Goal: Information Seeking & Learning: Compare options

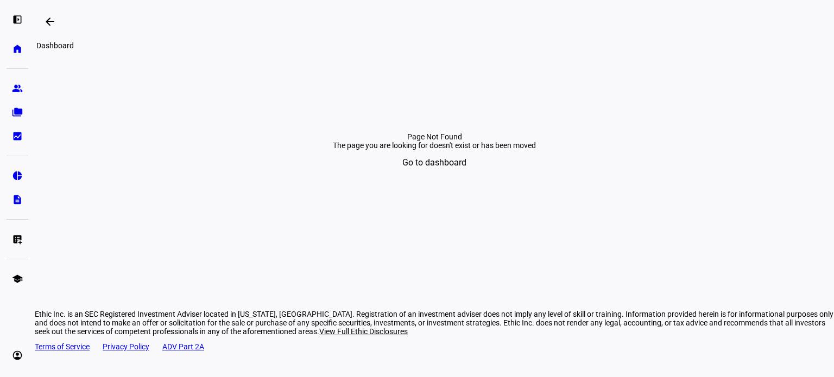
click at [55, 23] on mat-icon "arrow_backwards" at bounding box center [49, 21] width 13 height 13
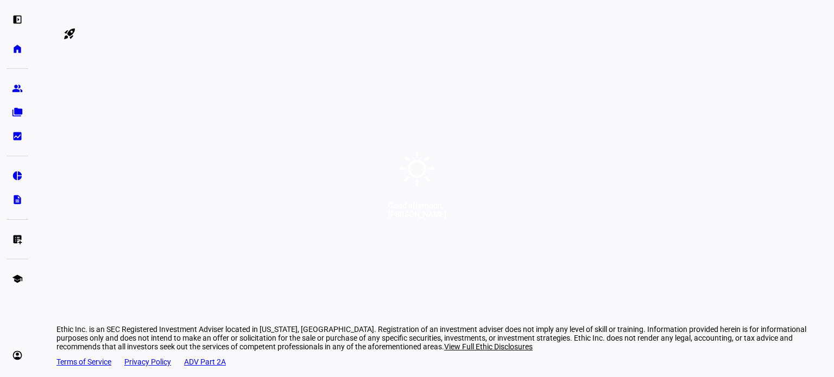
drag, startPoint x: 302, startPoint y: 176, endPoint x: 304, endPoint y: 184, distance: 7.8
click at [304, 184] on div "Good afternoon, [PERSON_NAME]" at bounding box center [417, 188] width 834 height 377
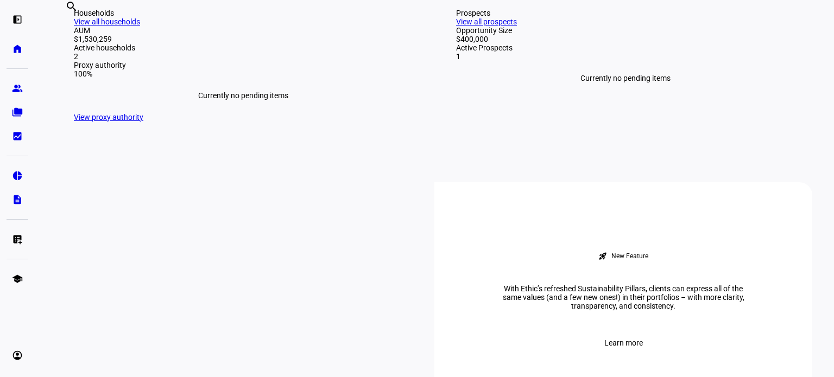
scroll to position [362, 0]
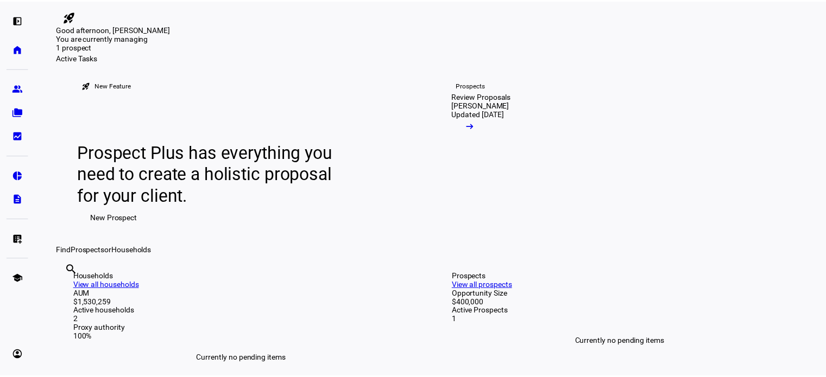
scroll to position [0, 0]
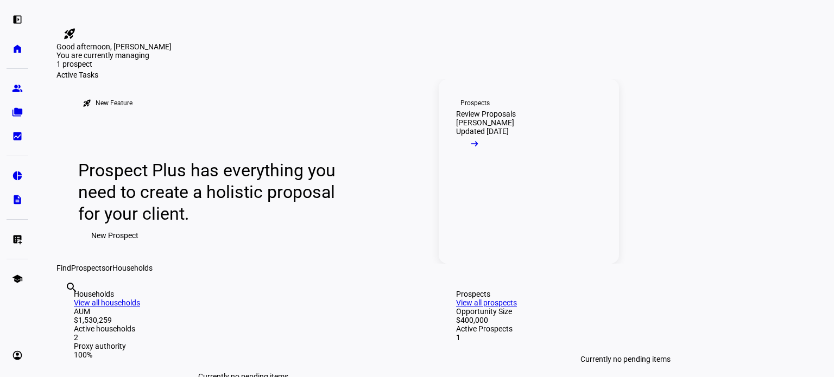
click at [493, 158] on span at bounding box center [474, 147] width 37 height 22
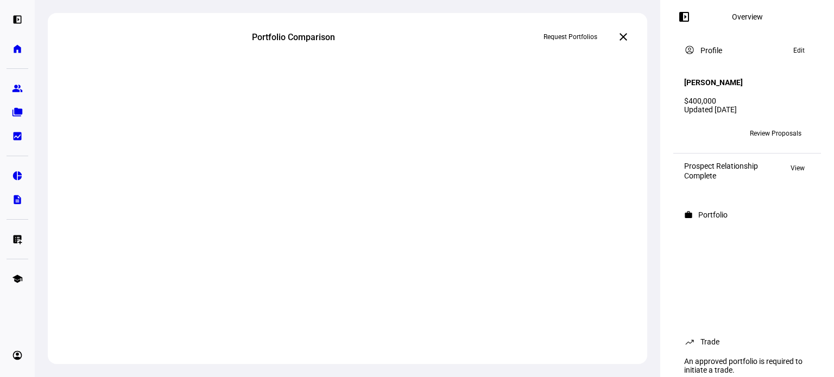
click at [352, 32] on div "Portfolio Comparison" at bounding box center [347, 37] width 191 height 10
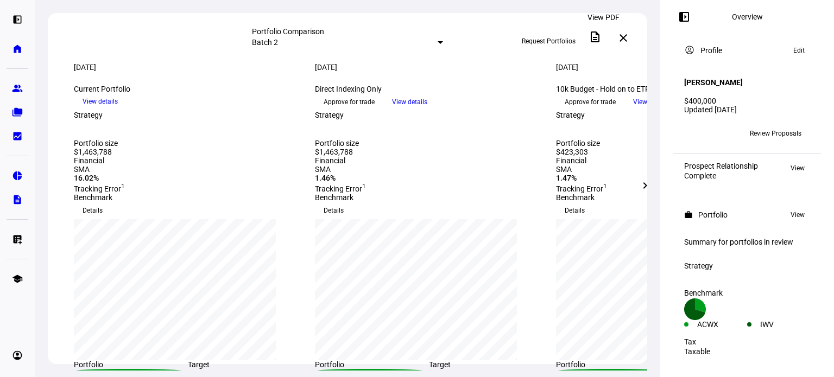
drag, startPoint x: 551, startPoint y: 34, endPoint x: 595, endPoint y: 34, distance: 44.0
click at [595, 34] on div "Request Portfolios description" at bounding box center [559, 38] width 93 height 24
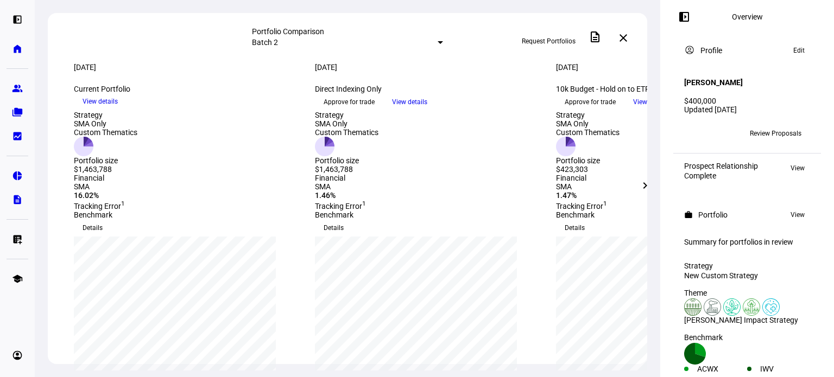
click at [595, 36] on span at bounding box center [595, 37] width 26 height 26
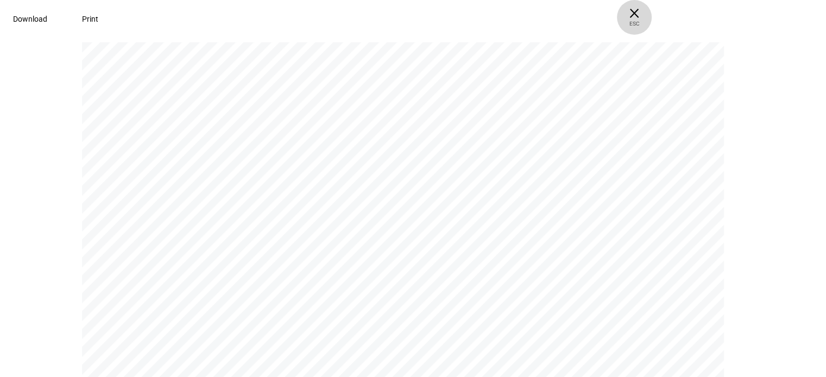
click at [652, 16] on span "× ESC" at bounding box center [634, 17] width 35 height 35
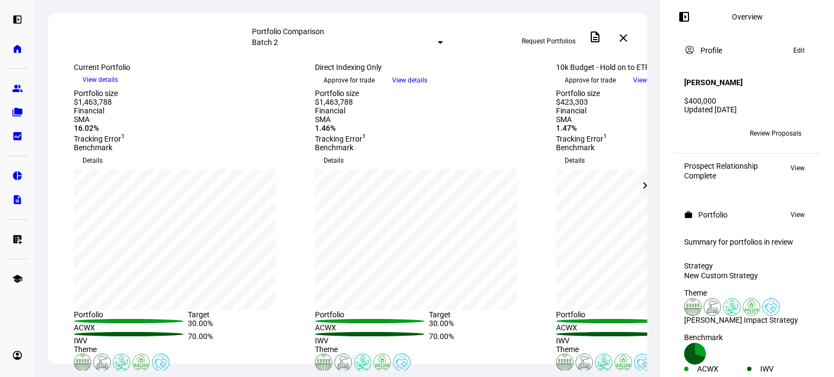
scroll to position [144, 0]
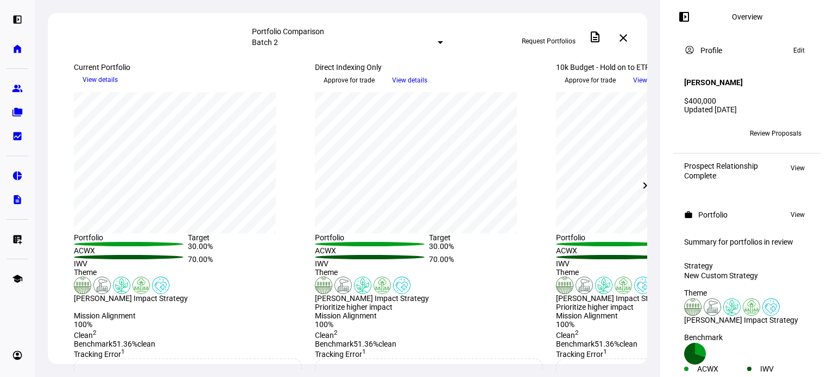
click at [769, 126] on span "Review Proposals" at bounding box center [776, 133] width 52 height 17
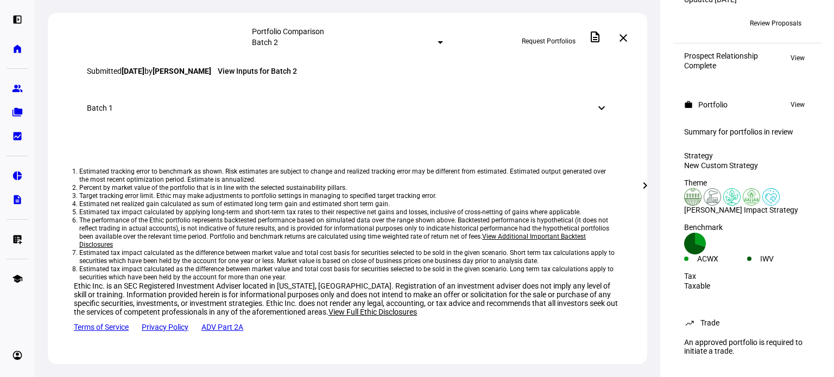
scroll to position [0, 0]
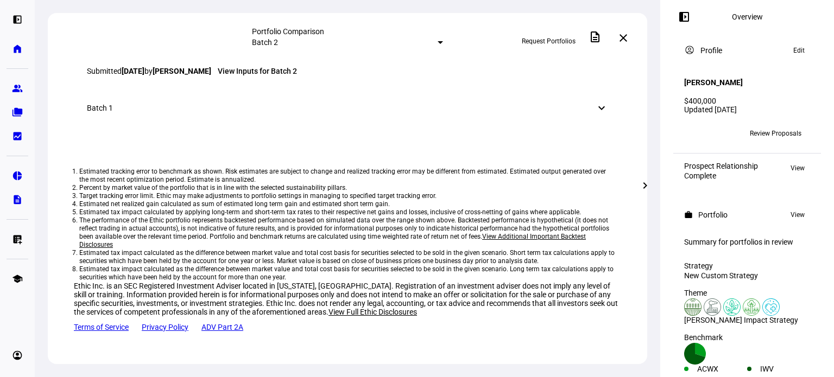
click at [782, 125] on span "Review Proposals" at bounding box center [776, 133] width 52 height 17
click at [626, 37] on mat-icon "close" at bounding box center [623, 38] width 13 height 13
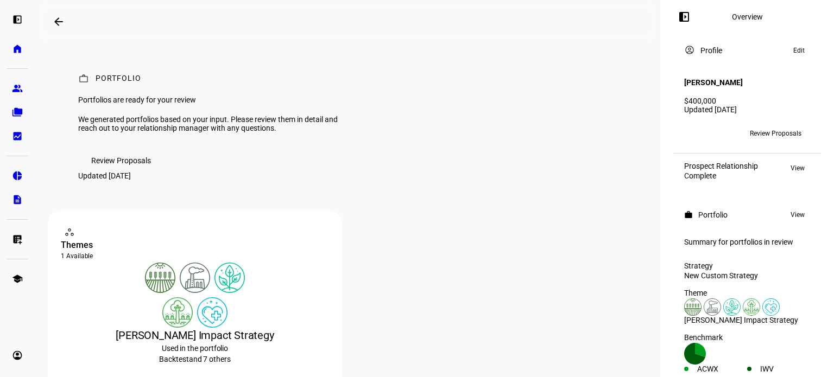
click at [113, 172] on span "Review Proposals" at bounding box center [121, 161] width 60 height 22
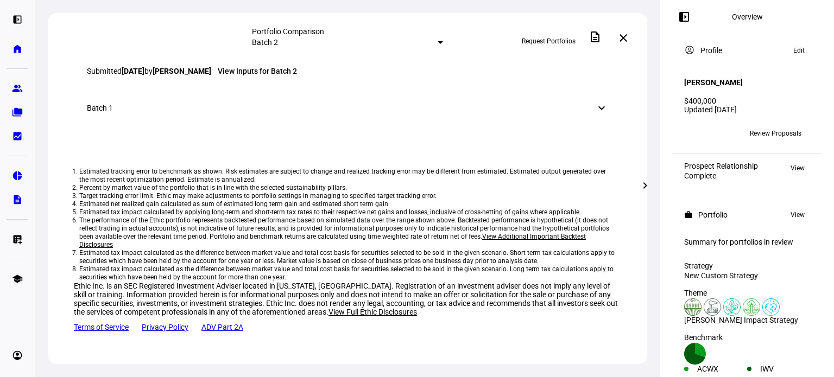
scroll to position [1222, 0]
click at [24, 86] on link "group Prospects" at bounding box center [18, 89] width 22 height 22
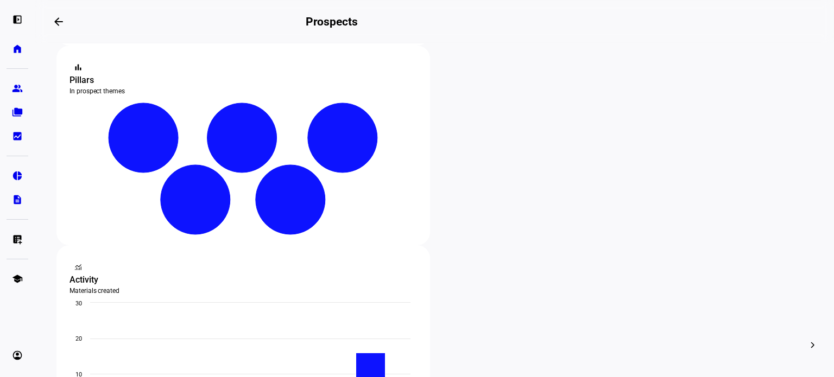
scroll to position [144, 0]
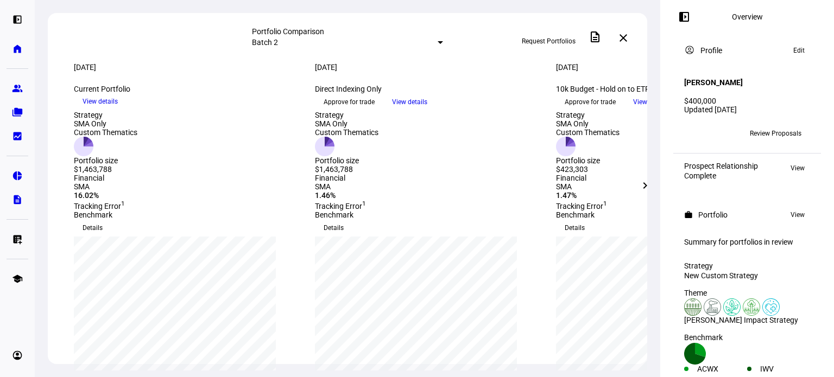
click at [639, 186] on mat-icon "chevron_right" at bounding box center [645, 185] width 13 height 13
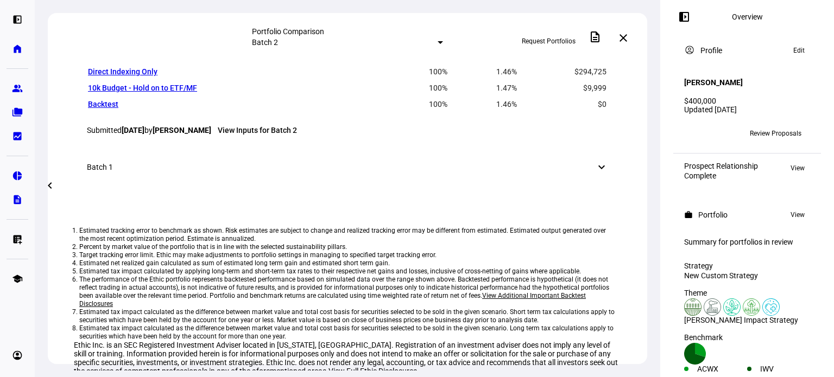
scroll to position [941, 0]
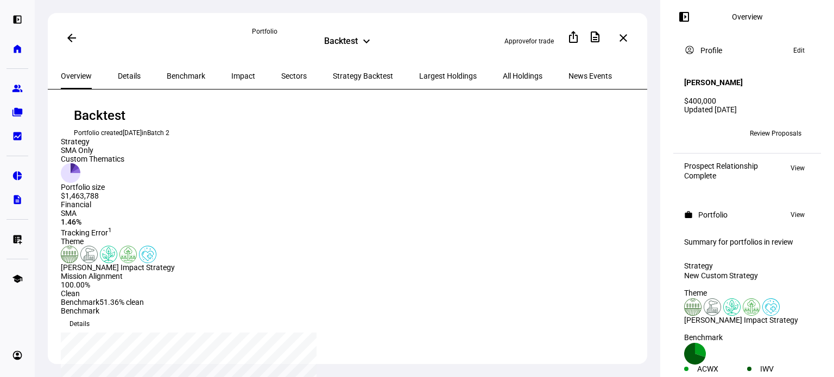
click at [118, 72] on span "Details" at bounding box center [129, 76] width 23 height 8
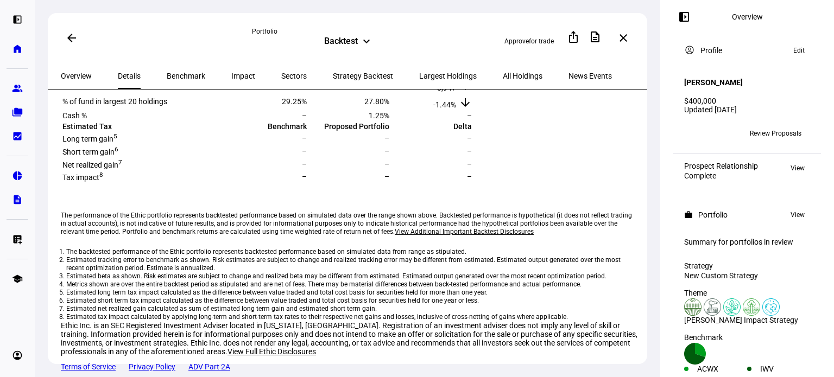
scroll to position [724, 0]
click at [167, 73] on span "Benchmark" at bounding box center [186, 76] width 39 height 8
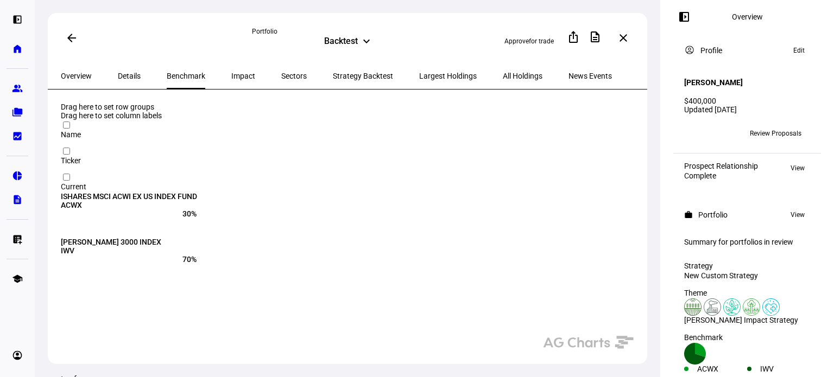
click at [328, 34] on div "Portfolio" at bounding box center [347, 31] width 191 height 9
click at [336, 45] on div "Backtest" at bounding box center [341, 42] width 34 height 13
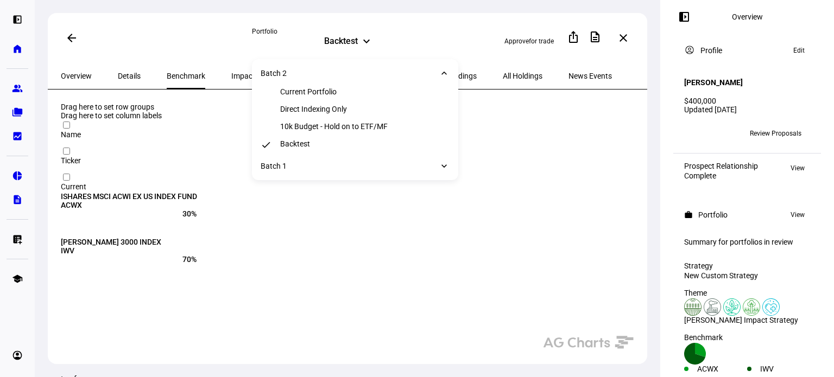
click at [338, 42] on div "Backtest" at bounding box center [341, 42] width 34 height 13
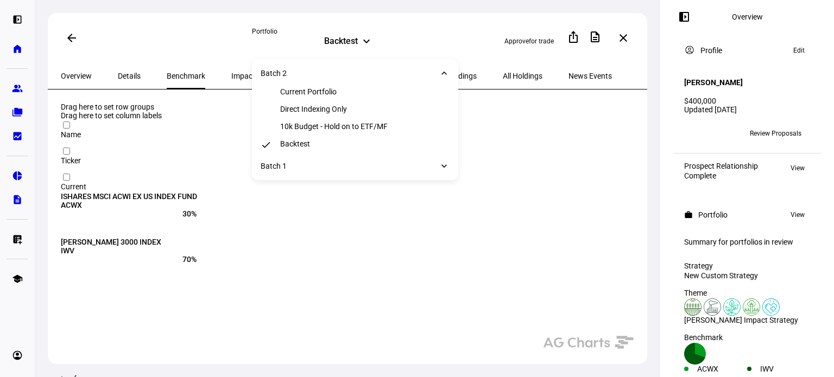
click at [348, 130] on div "10k Budget - Hold on to ETF/MF" at bounding box center [334, 126] width 108 height 9
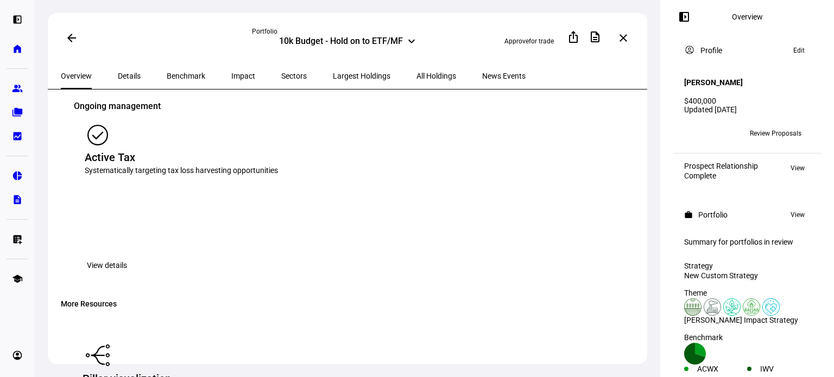
scroll to position [1665, 0]
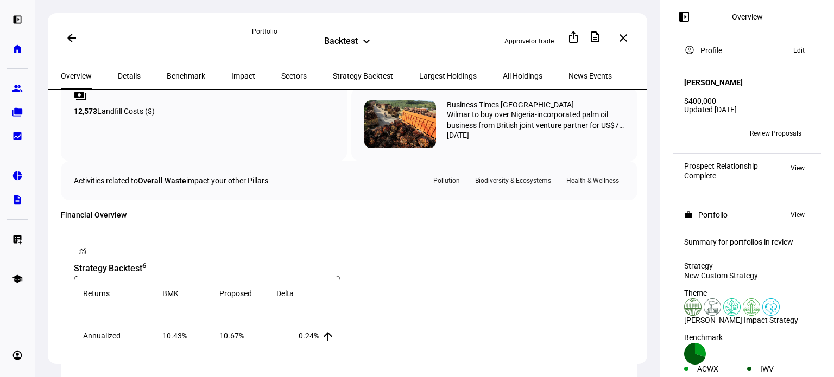
scroll to position [1086, 0]
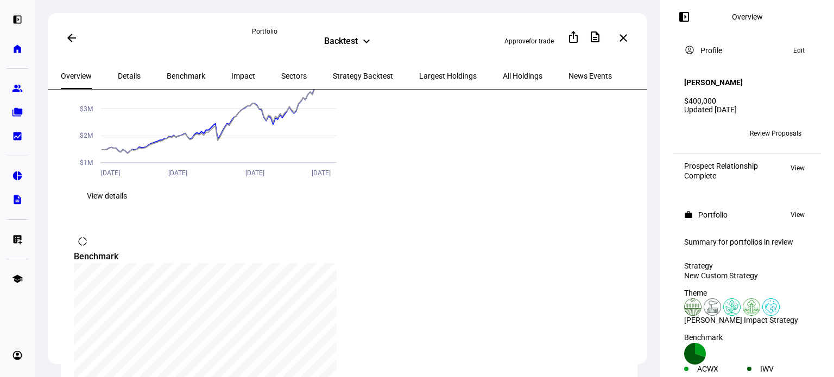
click at [341, 43] on div "Backtest" at bounding box center [341, 42] width 34 height 13
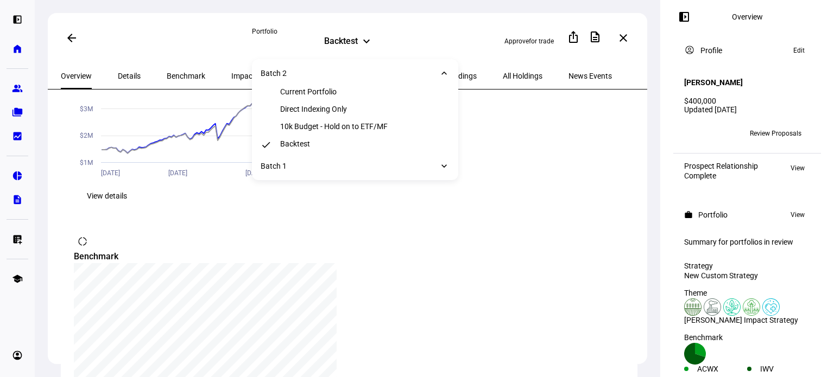
click at [343, 91] on div "Current Portfolio" at bounding box center [355, 91] width 206 height 17
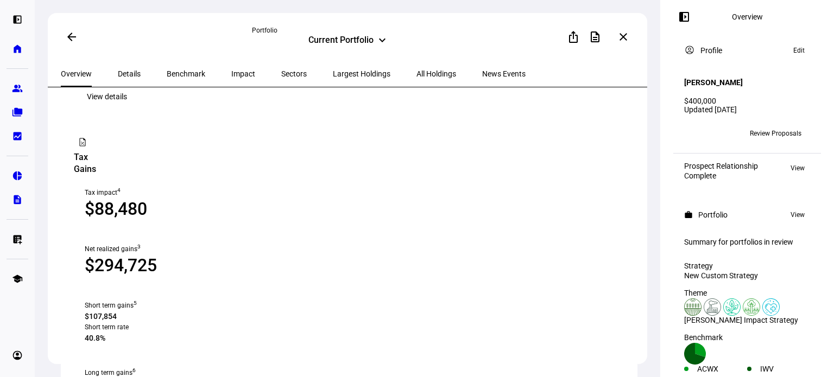
scroll to position [1303, 0]
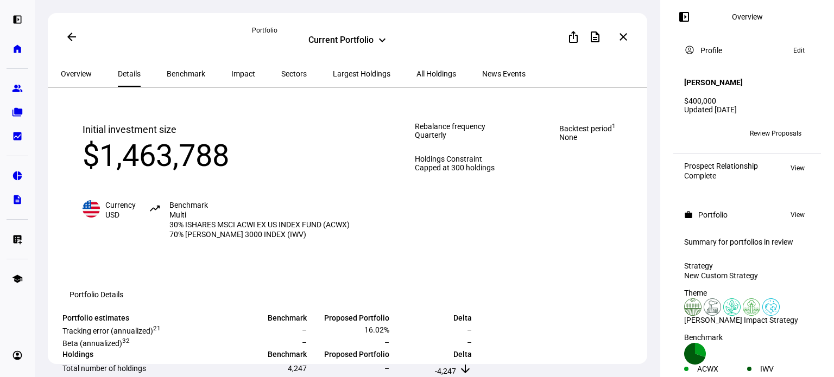
click at [350, 42] on div "Current Portfolio" at bounding box center [340, 41] width 65 height 13
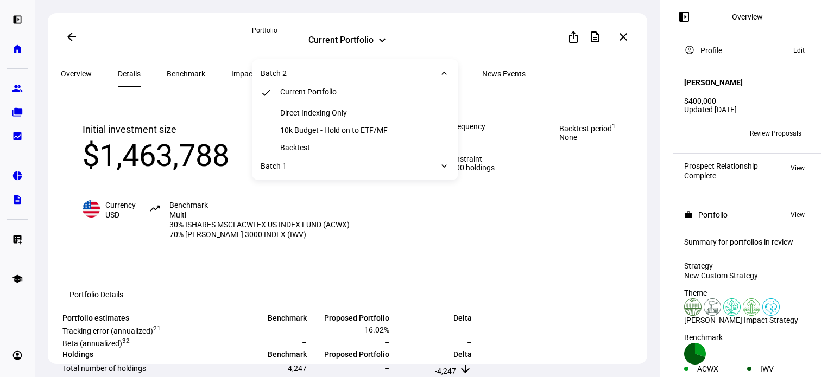
click at [341, 132] on div "10k Budget - Hold on to ETF/MF" at bounding box center [334, 130] width 108 height 9
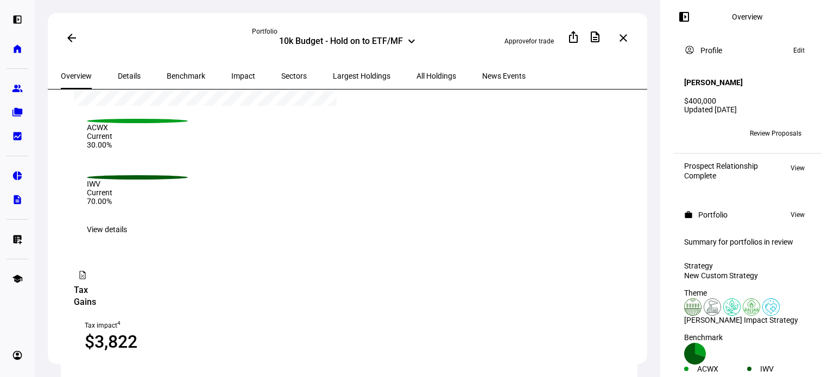
scroll to position [1158, 0]
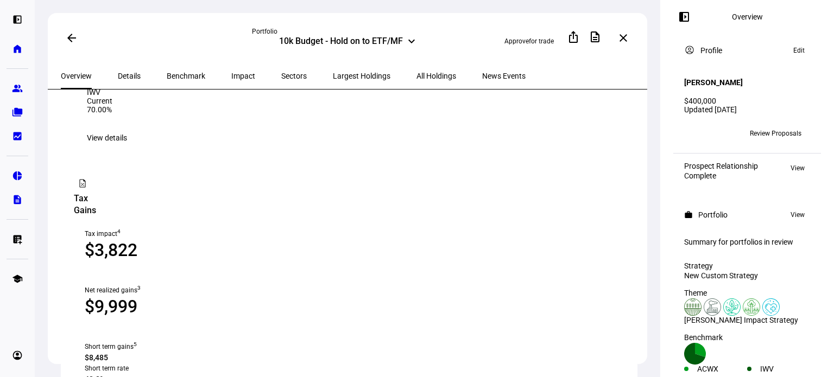
click at [127, 149] on span "View details" at bounding box center [107, 138] width 40 height 22
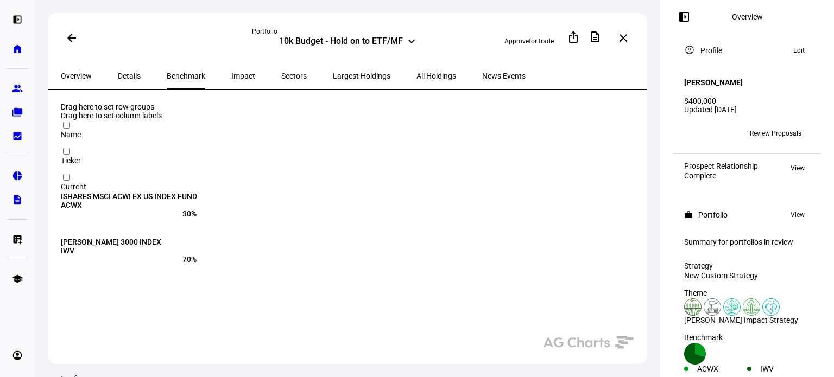
click at [231, 75] on span "Impact" at bounding box center [243, 76] width 24 height 8
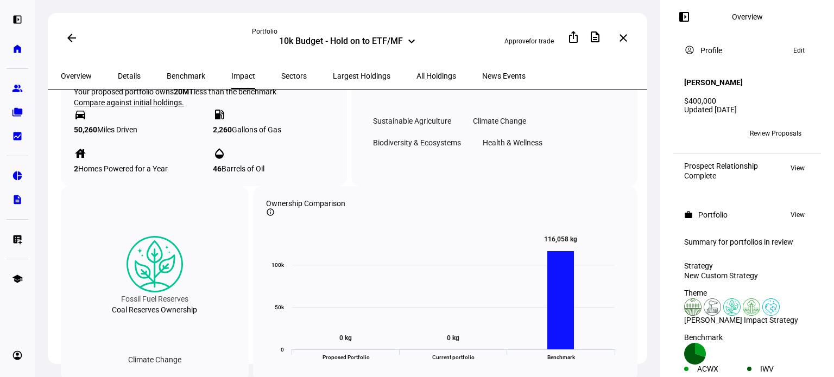
scroll to position [1231, 0]
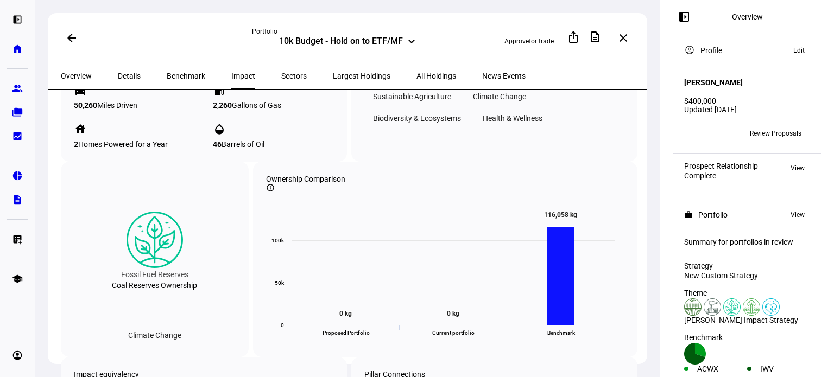
click at [281, 73] on span "Sectors" at bounding box center [294, 76] width 26 height 8
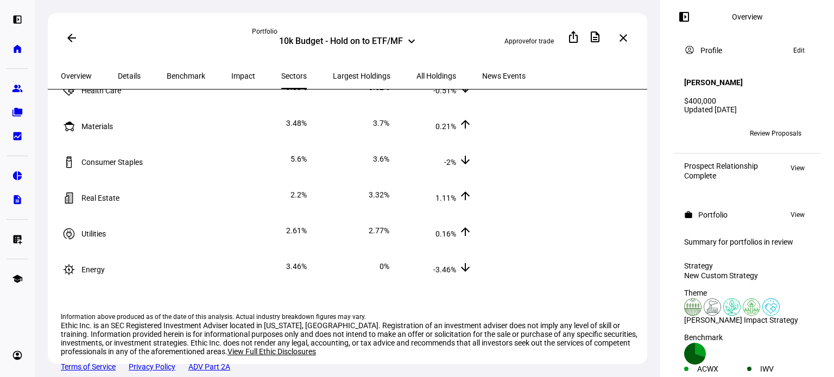
scroll to position [320, 0]
click at [333, 75] on span "Largest Holdings" at bounding box center [362, 76] width 58 height 8
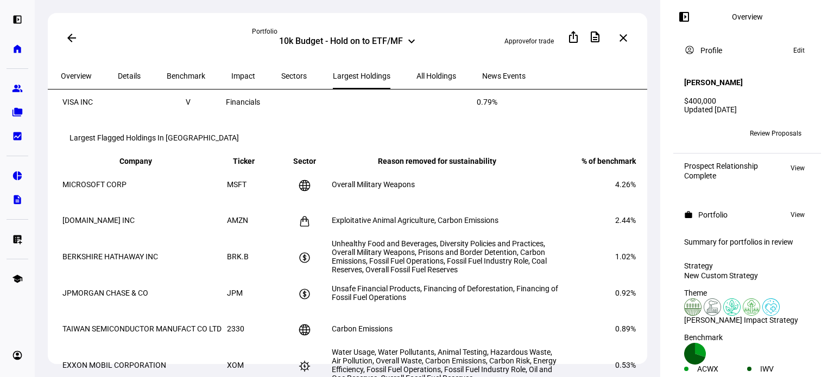
scroll to position [507, 0]
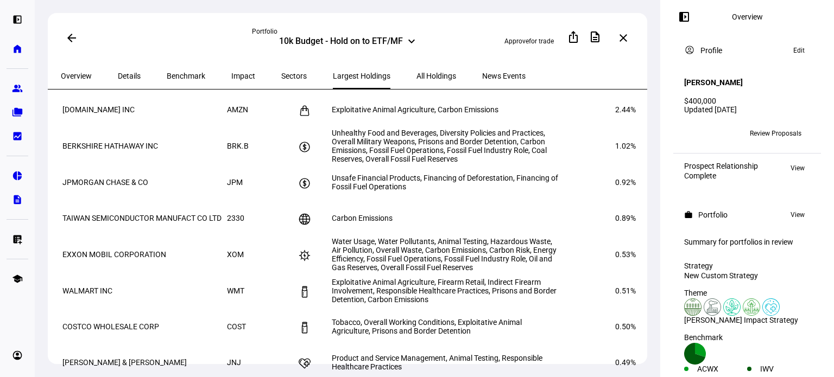
click at [417, 74] on span "All Holdings" at bounding box center [437, 76] width 40 height 8
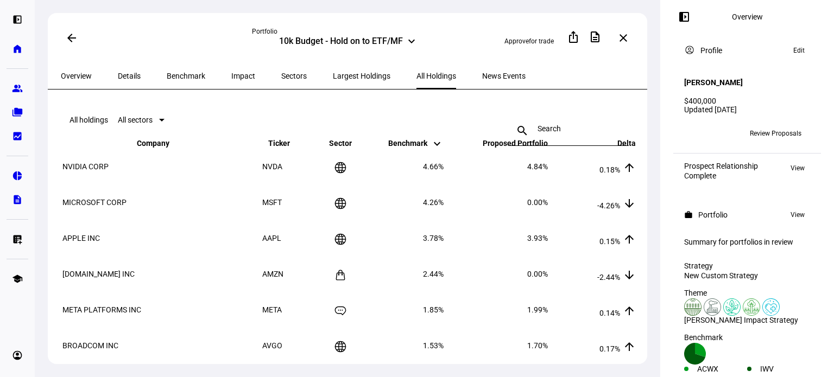
click at [482, 75] on span "News Events" at bounding box center [503, 76] width 43 height 8
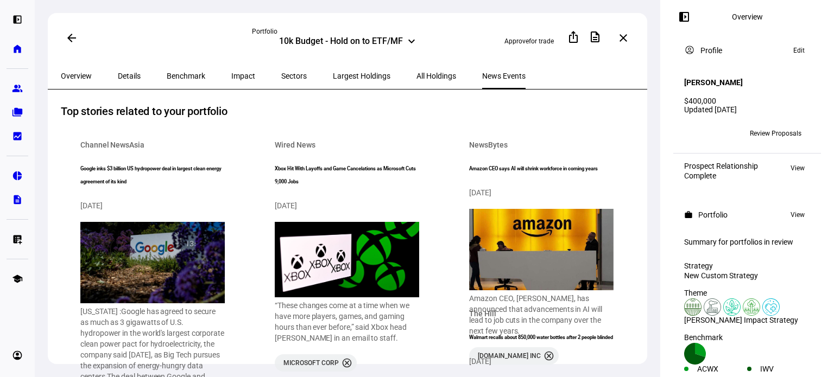
click at [167, 78] on span "Benchmark" at bounding box center [186, 76] width 39 height 26
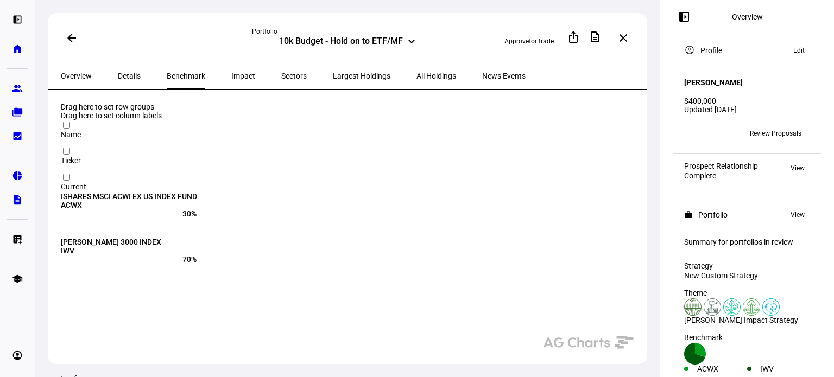
click at [128, 74] on span "Details" at bounding box center [129, 76] width 23 height 8
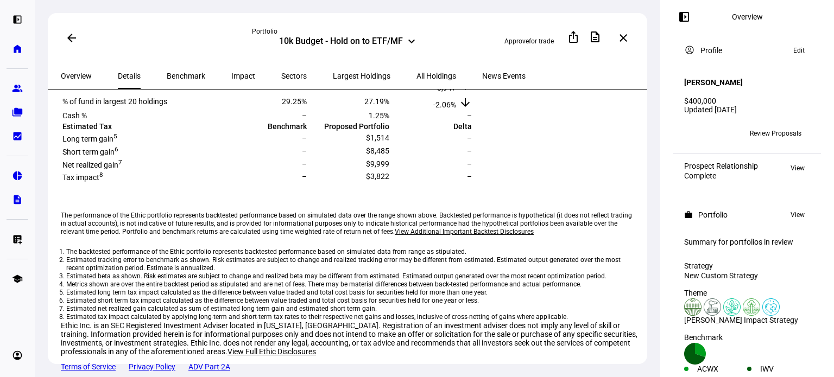
scroll to position [502, 0]
click at [353, 41] on div "10k Budget - Hold on to ETF/MF" at bounding box center [341, 42] width 124 height 13
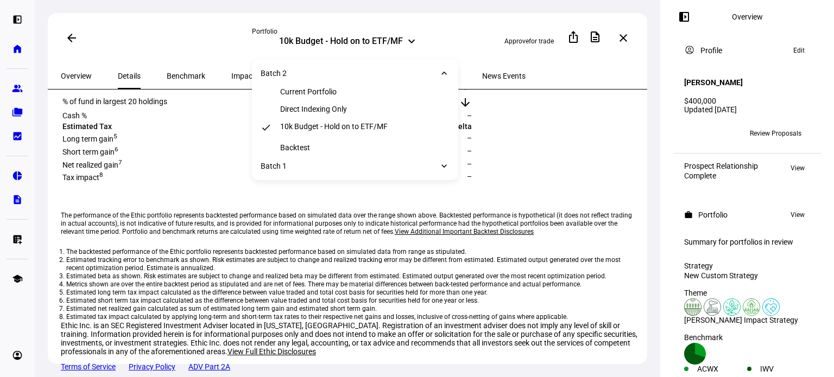
click at [446, 172] on mat-icon "keyboard_arrow_down" at bounding box center [444, 166] width 11 height 11
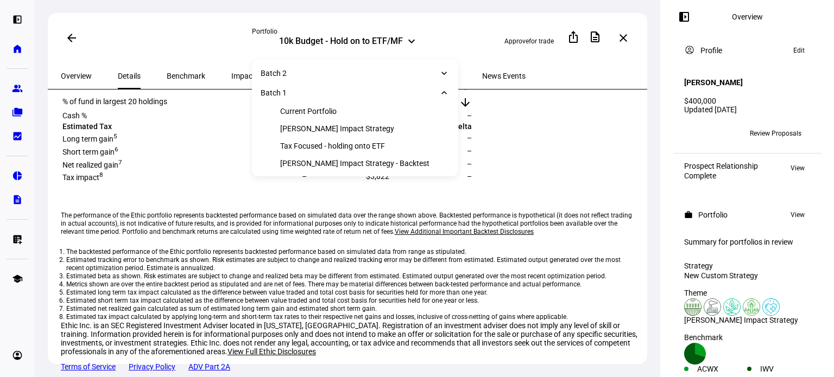
click at [443, 71] on mat-icon "keyboard_arrow_down" at bounding box center [444, 73] width 11 height 11
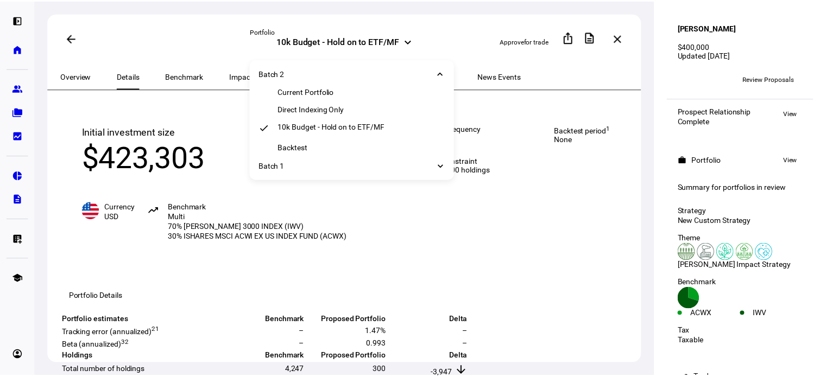
scroll to position [129, 0]
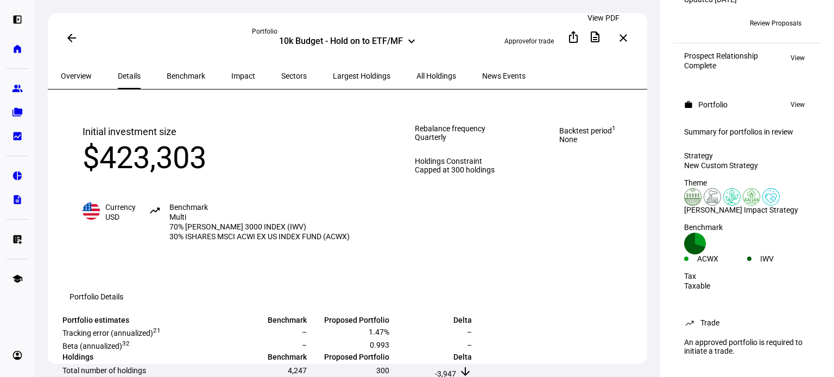
click at [596, 36] on span at bounding box center [595, 37] width 26 height 26
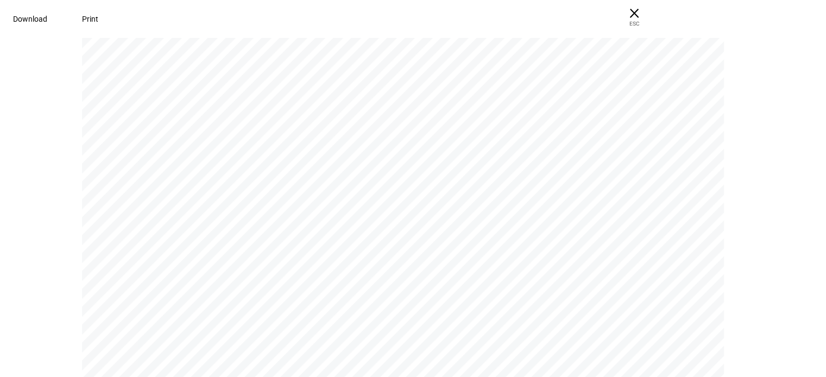
scroll to position [2245, 0]
click at [652, 15] on span "× ESC" at bounding box center [634, 17] width 35 height 35
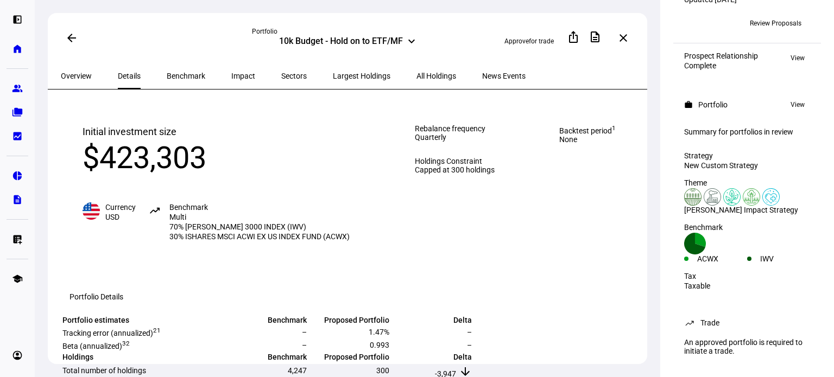
click at [357, 36] on div "10k Budget - Hold on to ETF/MF" at bounding box center [341, 42] width 124 height 13
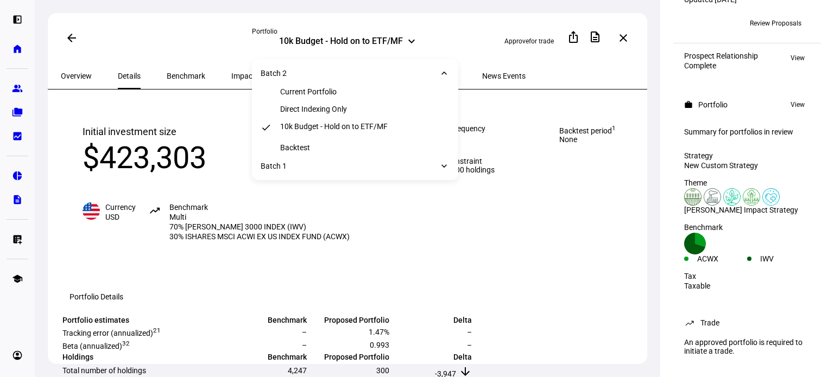
click at [358, 91] on div "Current Portfolio" at bounding box center [355, 91] width 206 height 17
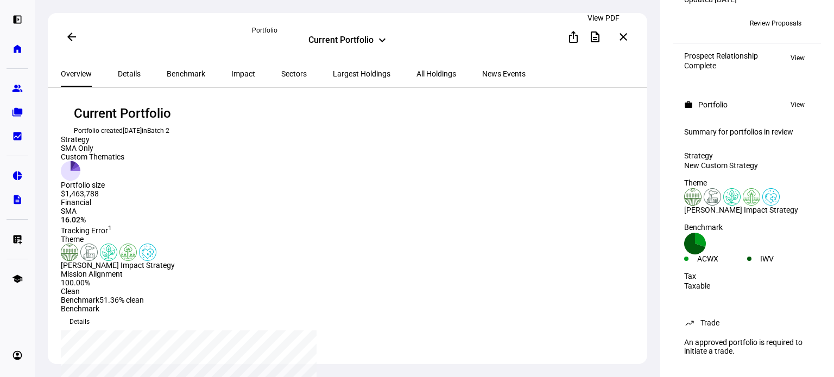
click at [593, 35] on span at bounding box center [595, 37] width 26 height 26
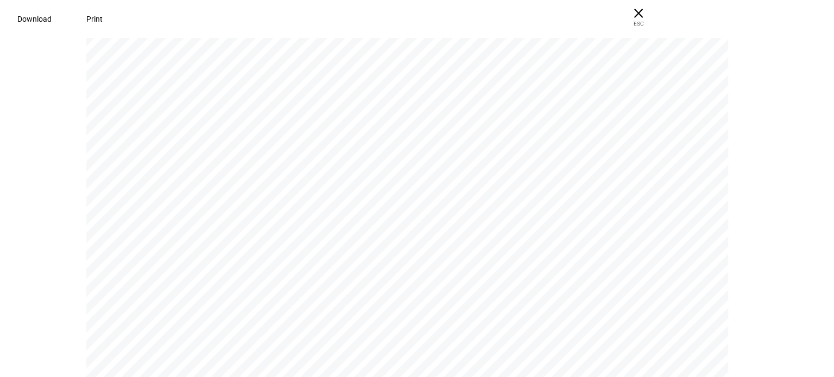
scroll to position [6300, 0]
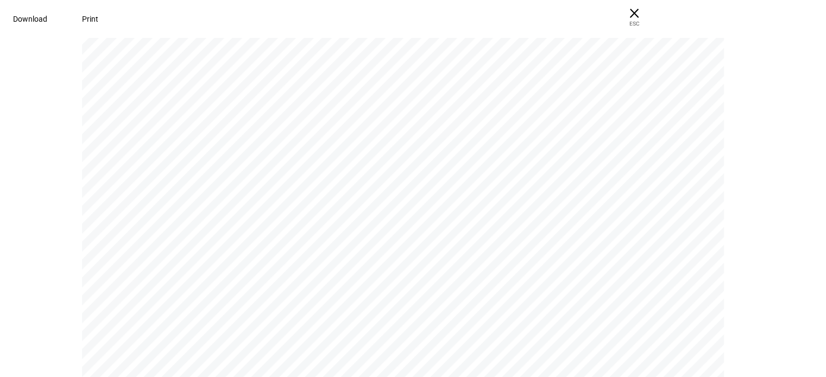
click at [652, 11] on span "× ESC" at bounding box center [634, 17] width 35 height 35
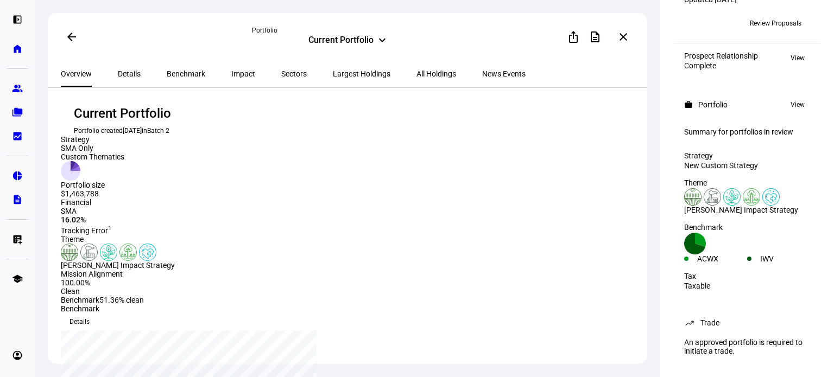
click at [369, 45] on div "Current Portfolio" at bounding box center [340, 41] width 65 height 13
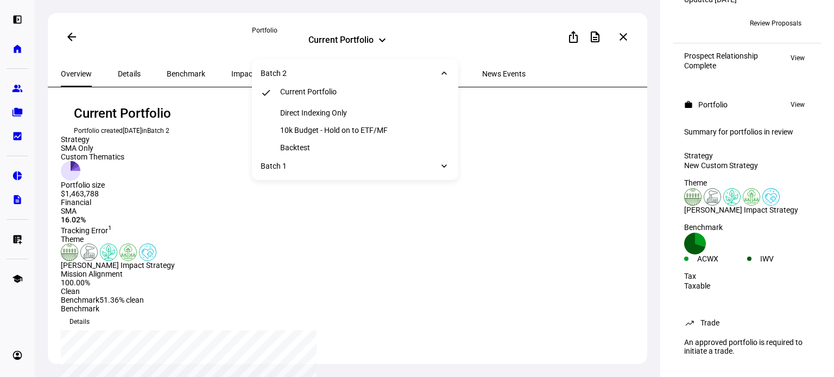
click at [353, 131] on div "10k Budget - Hold on to ETF/MF" at bounding box center [334, 130] width 108 height 9
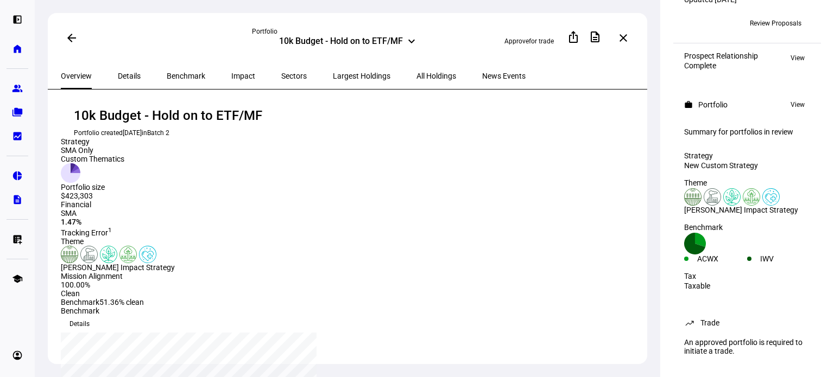
click at [366, 42] on div "10k Budget - Hold on to ETF/MF" at bounding box center [341, 42] width 124 height 13
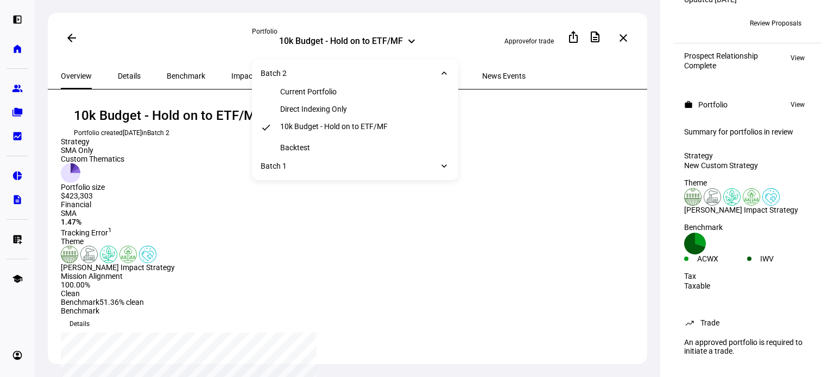
click at [339, 109] on div "Direct Indexing Only" at bounding box center [313, 109] width 67 height 9
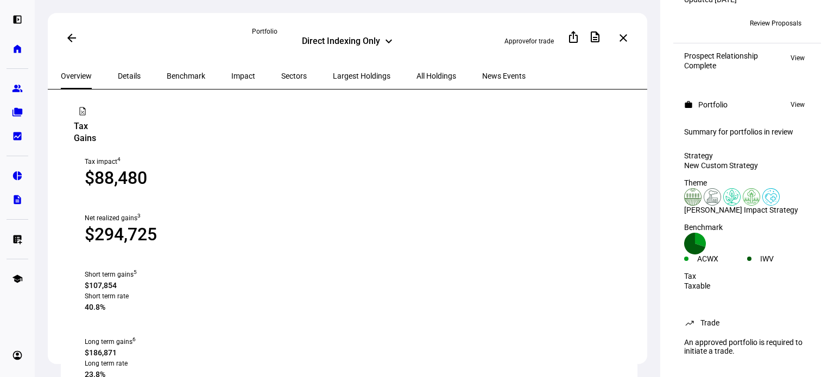
scroll to position [1086, 0]
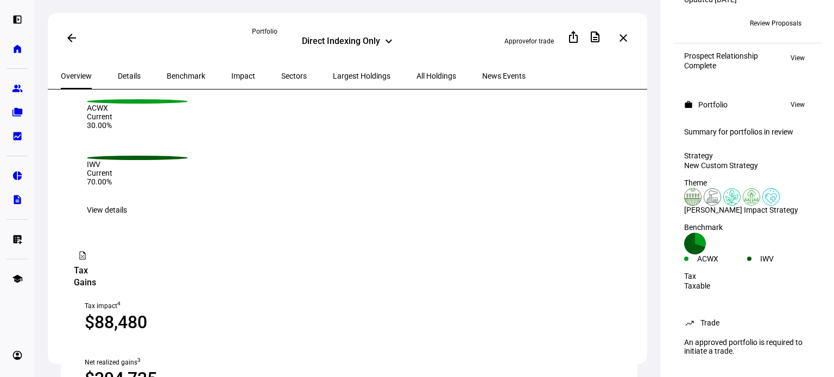
click at [352, 45] on div "Direct Indexing Only" at bounding box center [341, 42] width 78 height 13
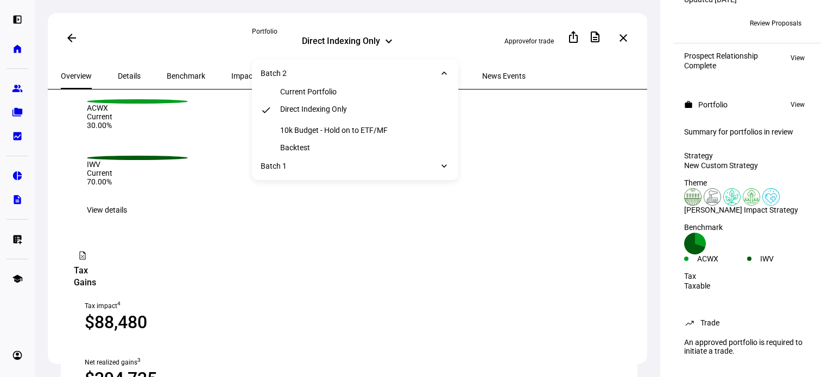
click at [326, 86] on div "Current Portfolio" at bounding box center [355, 91] width 206 height 17
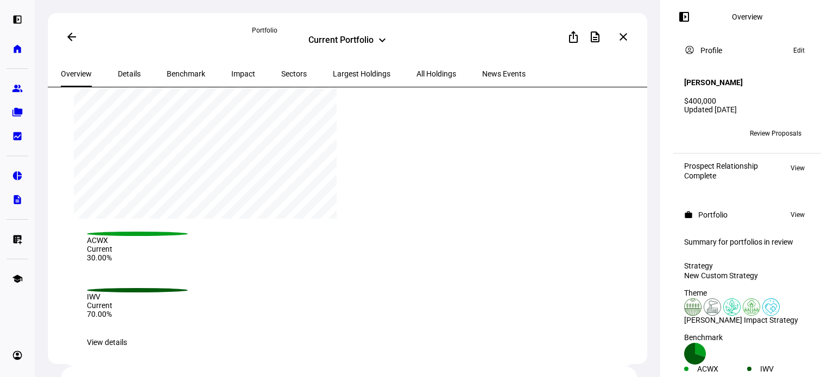
scroll to position [941, 0]
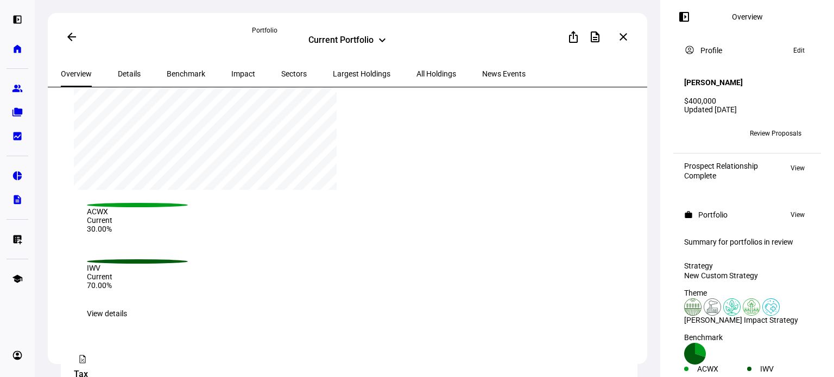
click at [338, 32] on div "Portfolio" at bounding box center [347, 30] width 191 height 9
click at [337, 40] on div "Current Portfolio" at bounding box center [340, 41] width 65 height 13
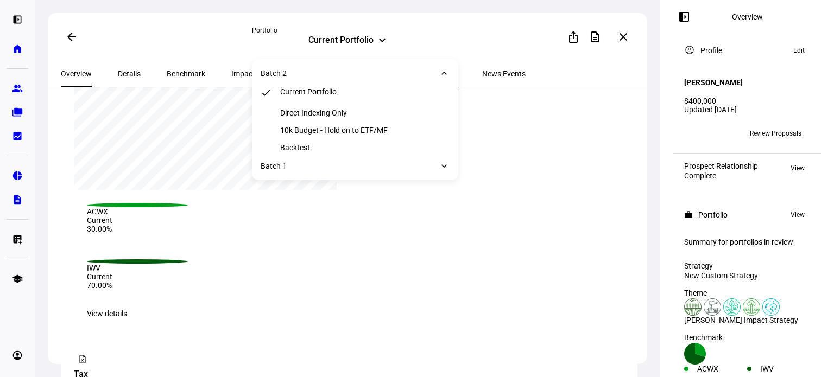
click at [367, 131] on div "10k Budget - Hold on to ETF/MF" at bounding box center [334, 130] width 108 height 9
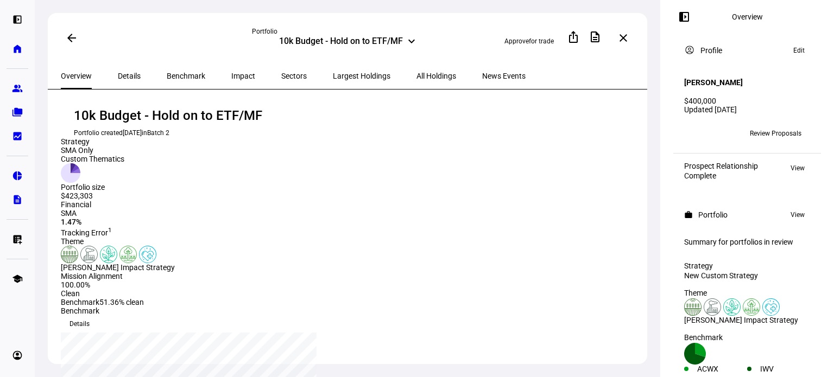
click at [371, 43] on div "10k Budget - Hold on to ETF/MF" at bounding box center [341, 42] width 124 height 13
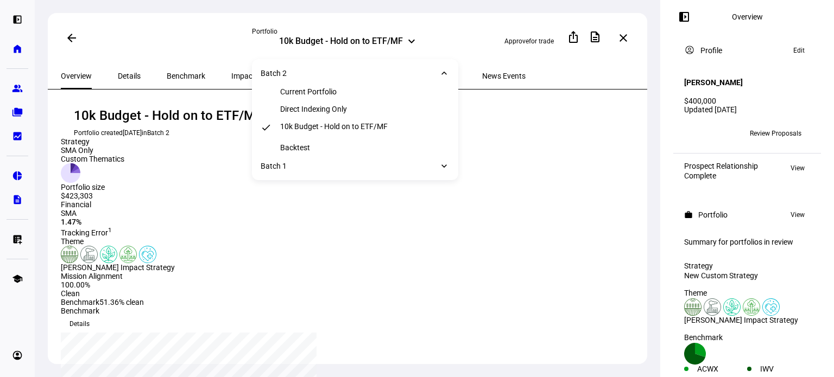
click at [324, 93] on div "Current Portfolio" at bounding box center [308, 91] width 56 height 9
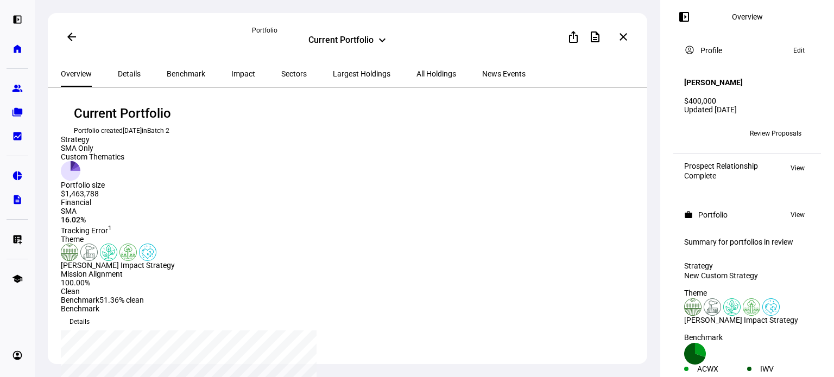
click at [363, 54] on div "arrow_back Portfolio Current Portfolio keyboard_arrow_down ios_share descriptio…" at bounding box center [348, 37] width 600 height 48
click at [364, 43] on div "Current Portfolio" at bounding box center [340, 41] width 65 height 13
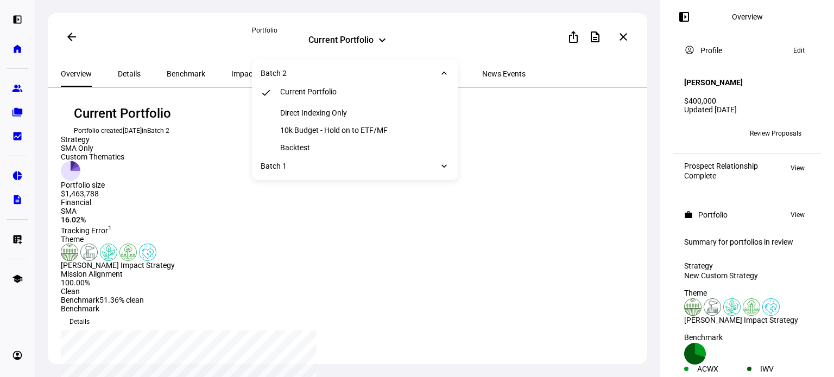
click at [332, 124] on div "10k Budget - Hold on to ETF/MF" at bounding box center [355, 130] width 206 height 17
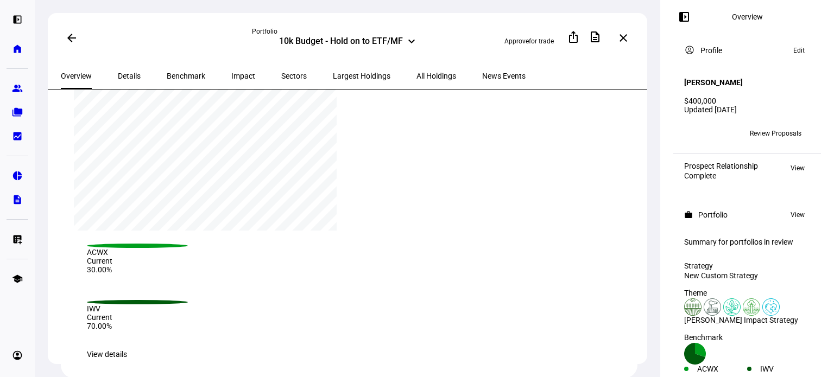
scroll to position [1013, 0]
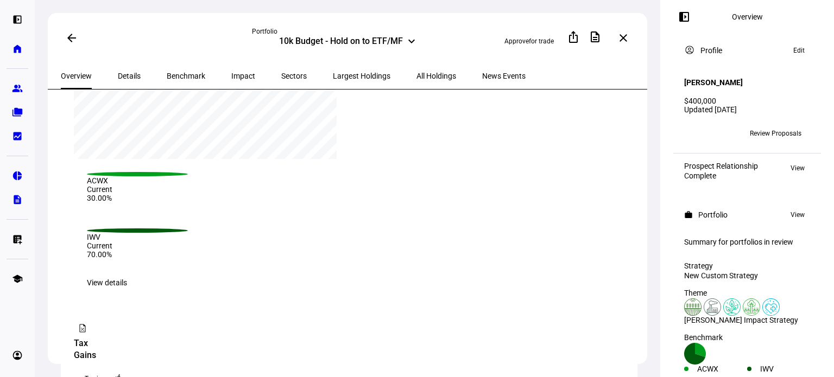
click at [364, 39] on div "10k Budget - Hold on to ETF/MF" at bounding box center [341, 42] width 124 height 13
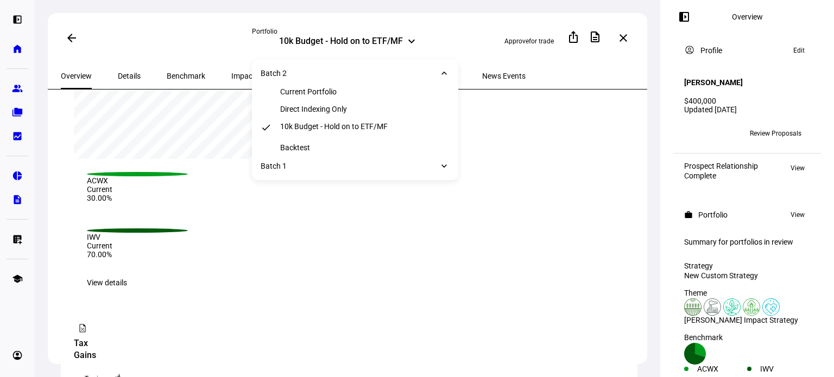
click at [339, 90] on div "Current Portfolio" at bounding box center [355, 91] width 206 height 17
